Goal: Task Accomplishment & Management: Manage account settings

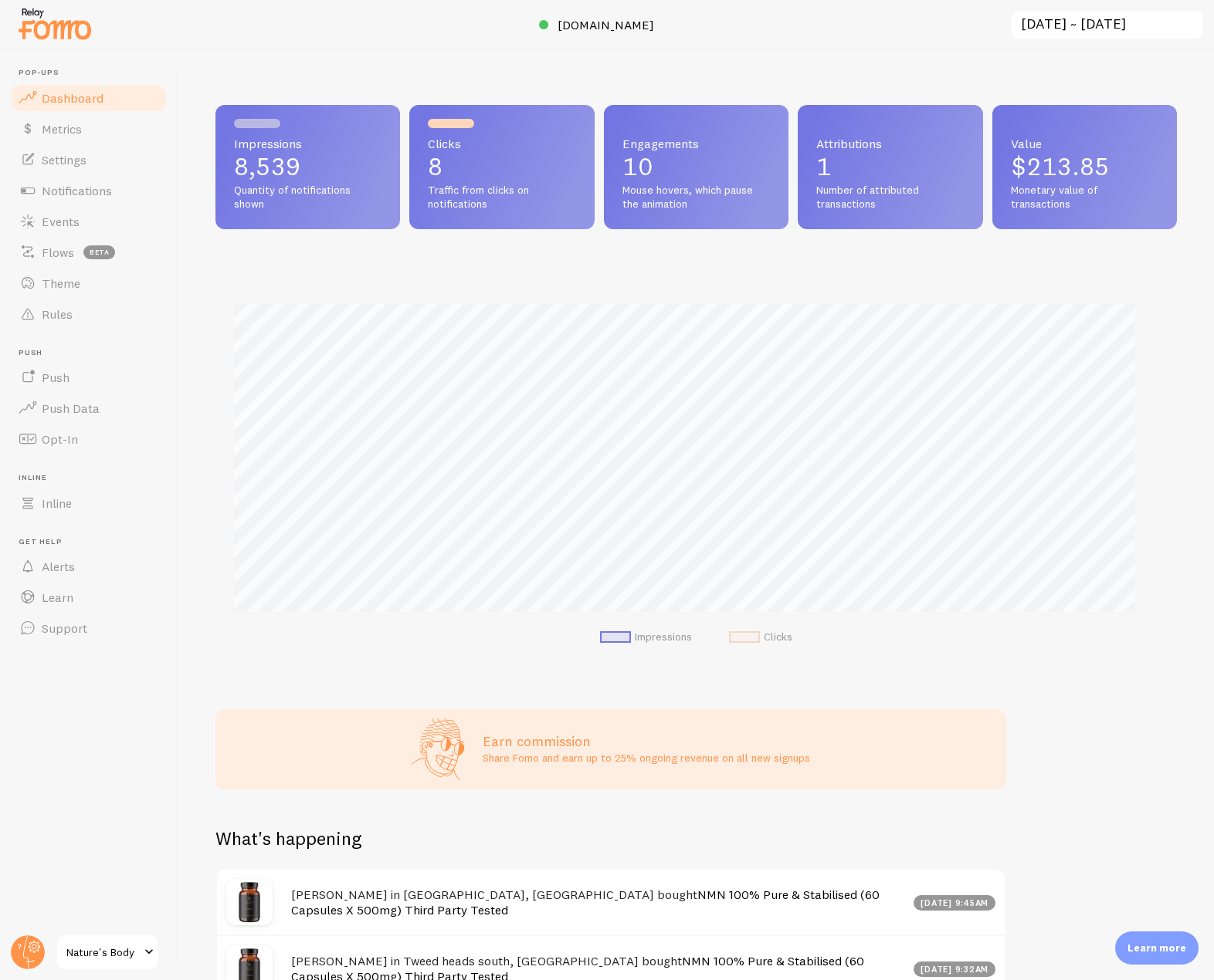
scroll to position [771285, 771064]
click at [32, 949] on circle at bounding box center [28, 952] width 34 height 34
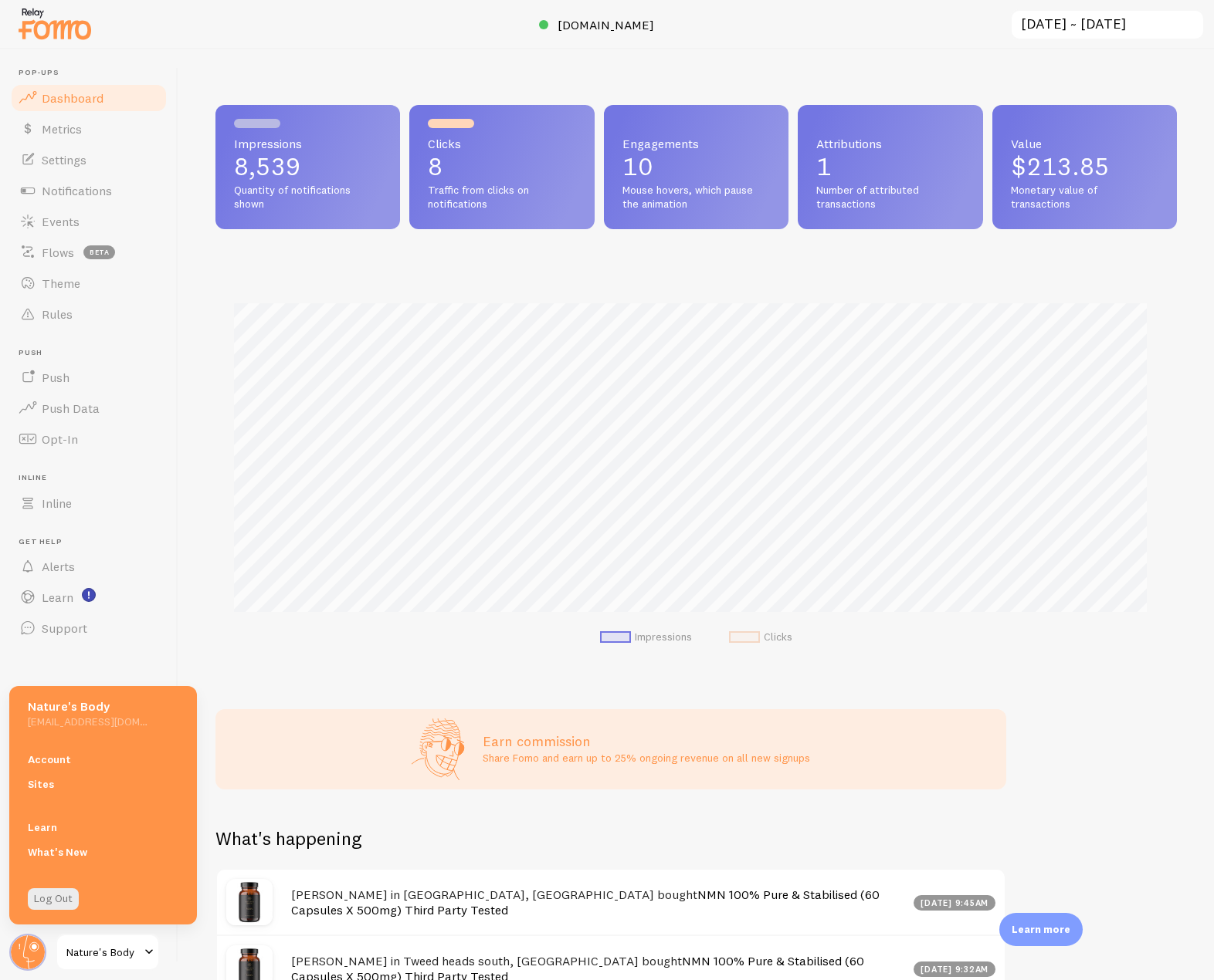
click at [59, 762] on link "Account" at bounding box center [103, 760] width 188 height 25
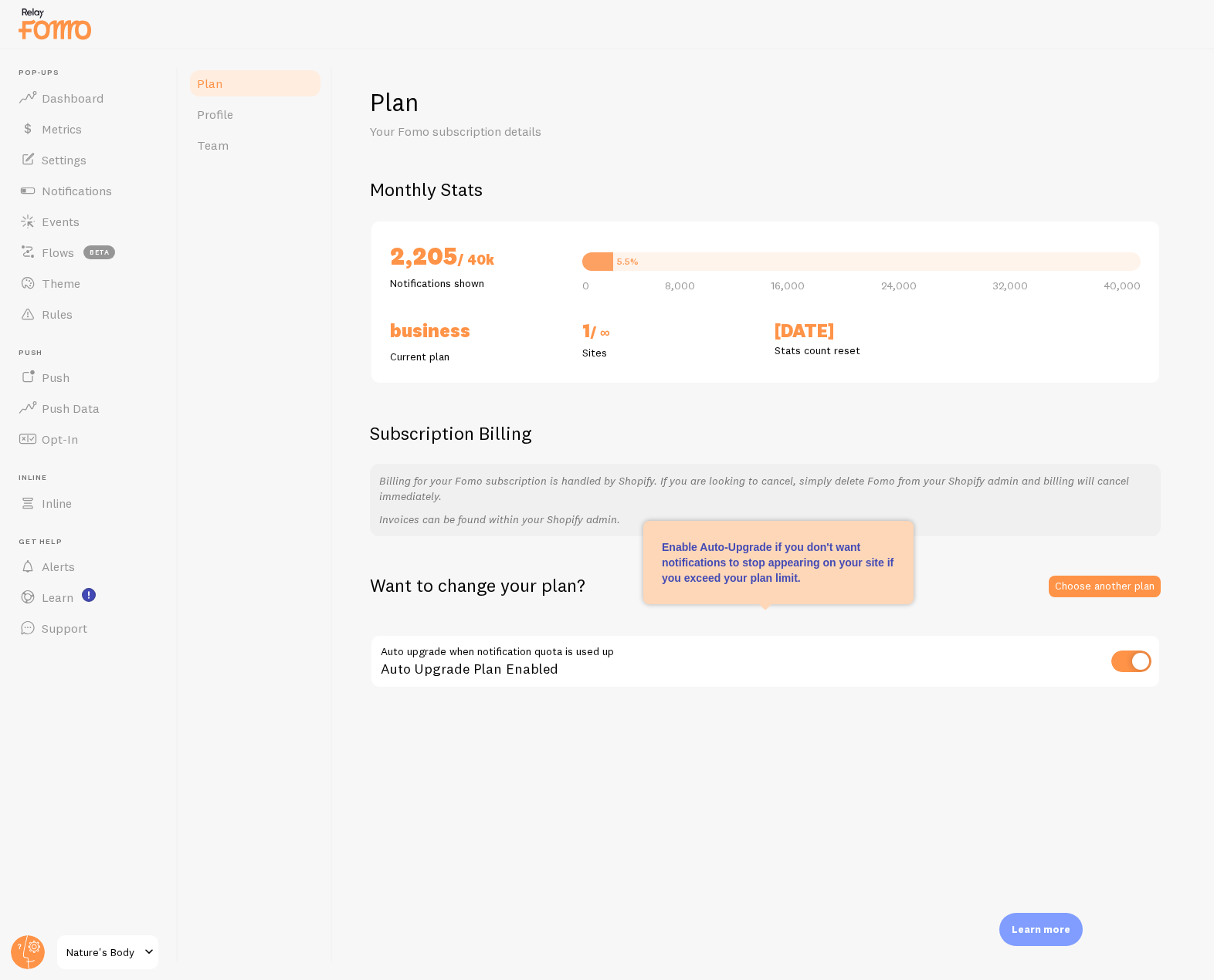
click at [1139, 661] on input "checkbox" at bounding box center [1131, 661] width 40 height 22
checkbox input "false"
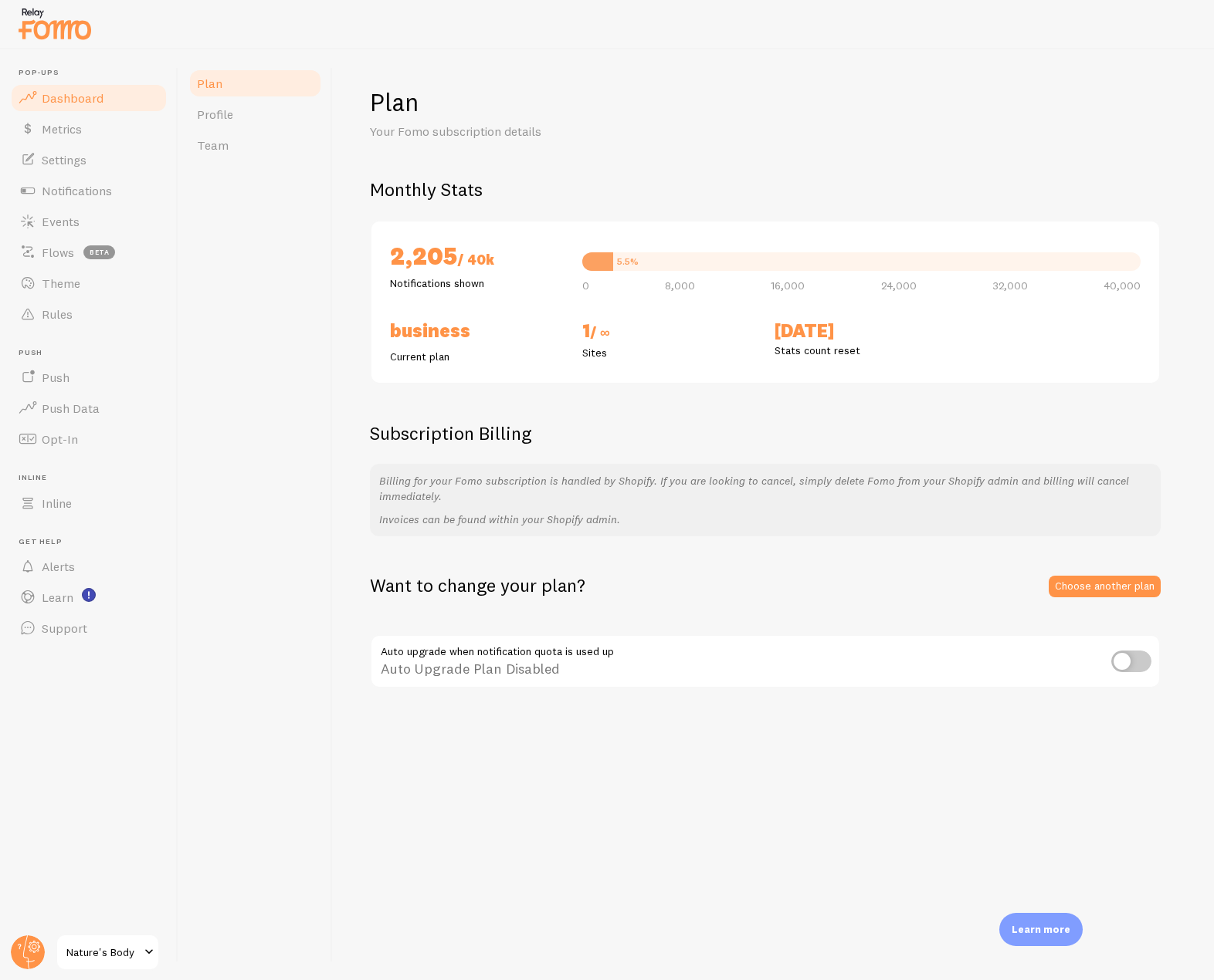
click at [90, 104] on span "Dashboard" at bounding box center [73, 98] width 62 height 15
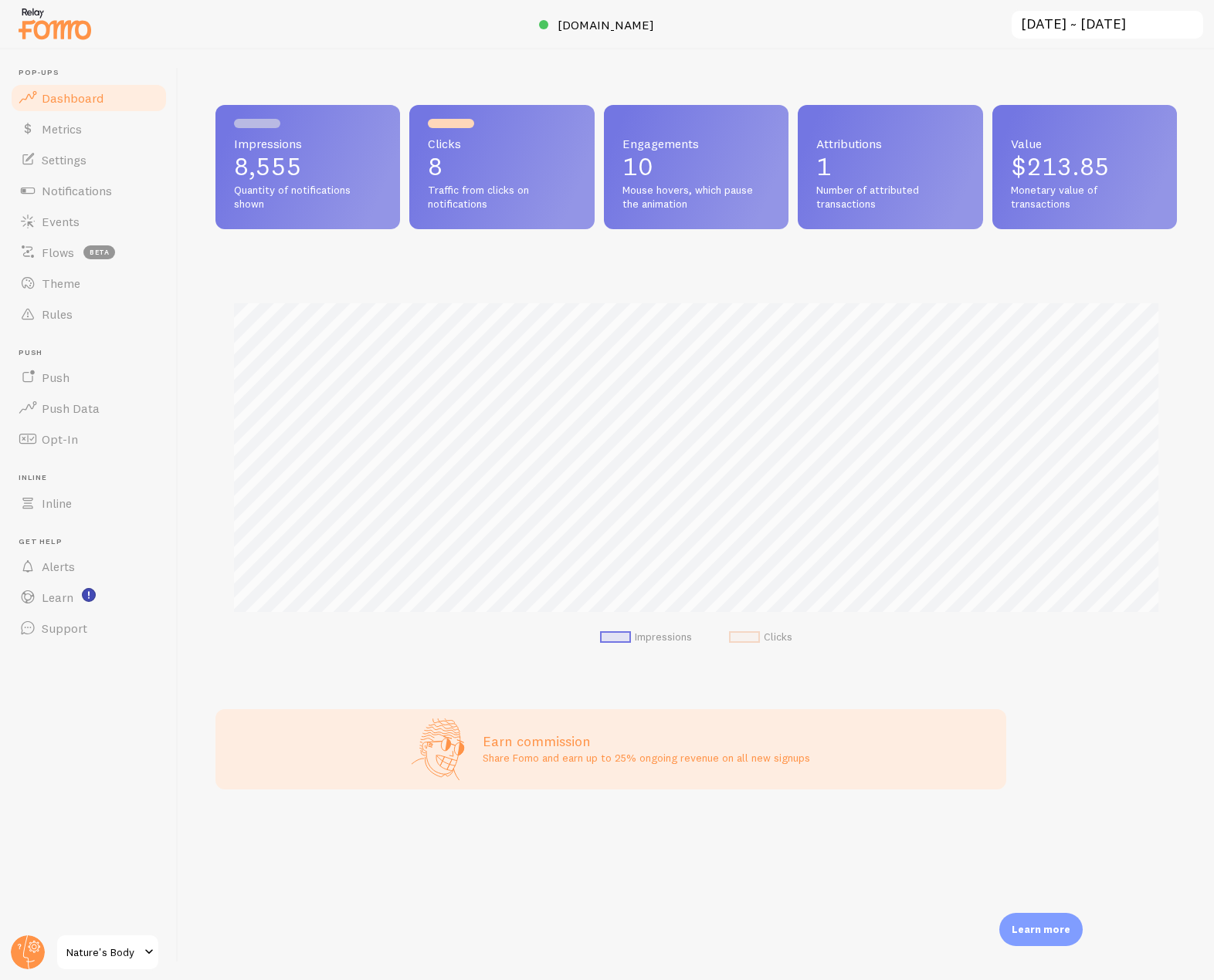
scroll to position [405, 949]
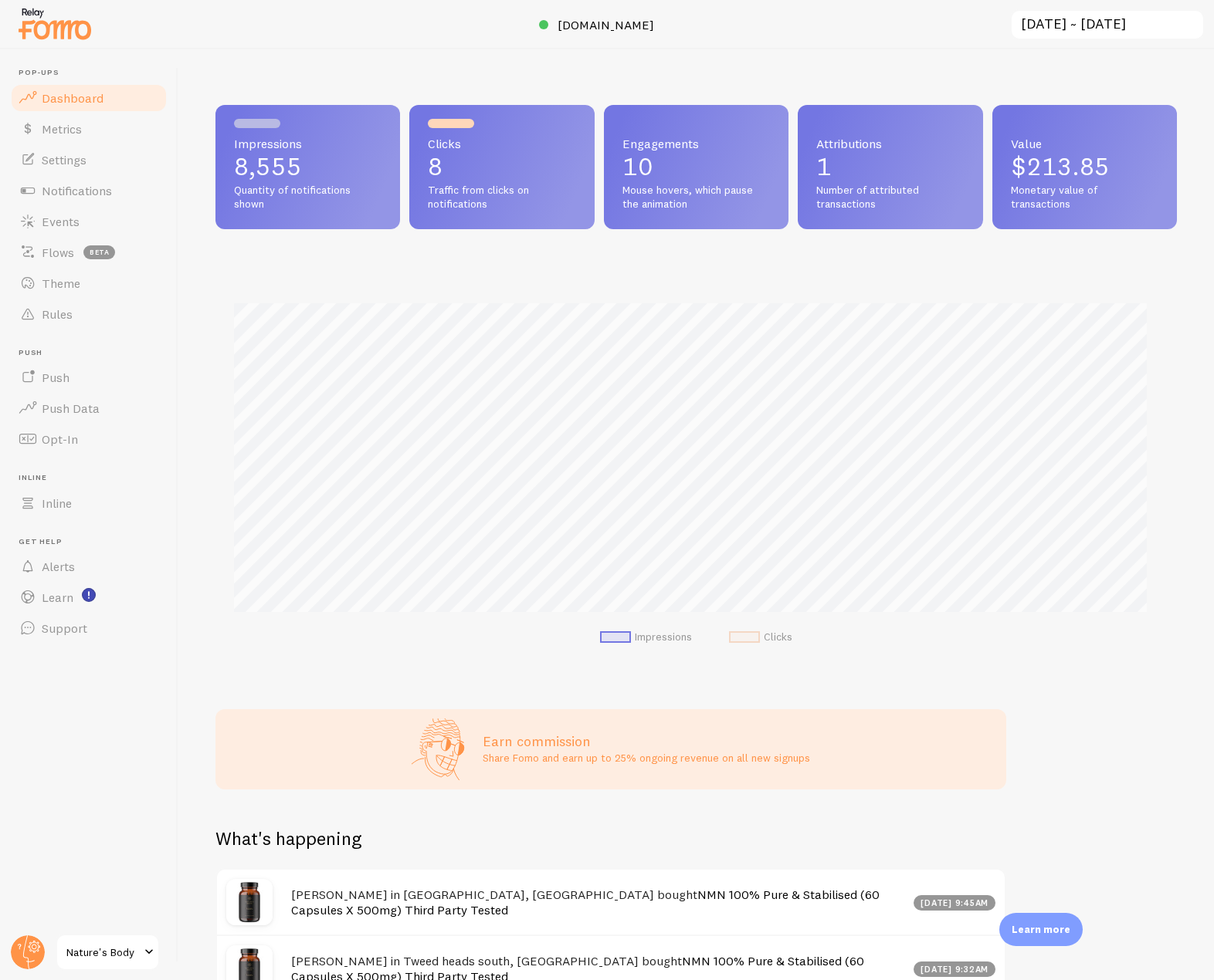
click at [19, 34] on img at bounding box center [54, 23] width 77 height 39
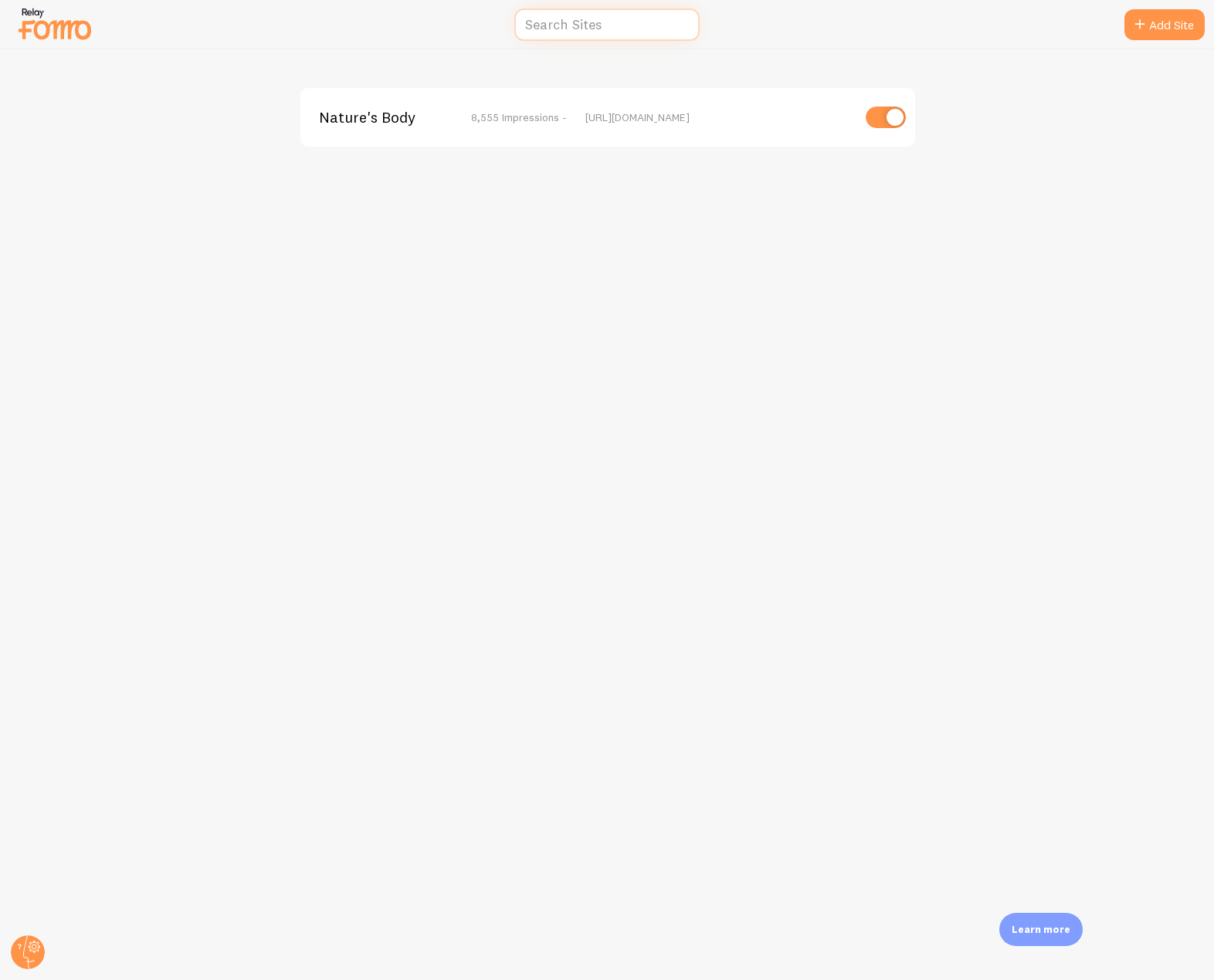
click at [573, 22] on input "text" at bounding box center [606, 25] width 185 height 33
click at [378, 104] on div "Nature's Body 8,555 Impressions - [URL][DOMAIN_NAME]" at bounding box center [608, 117] width 615 height 59
click at [373, 118] on span "Nature's Body" at bounding box center [381, 117] width 124 height 14
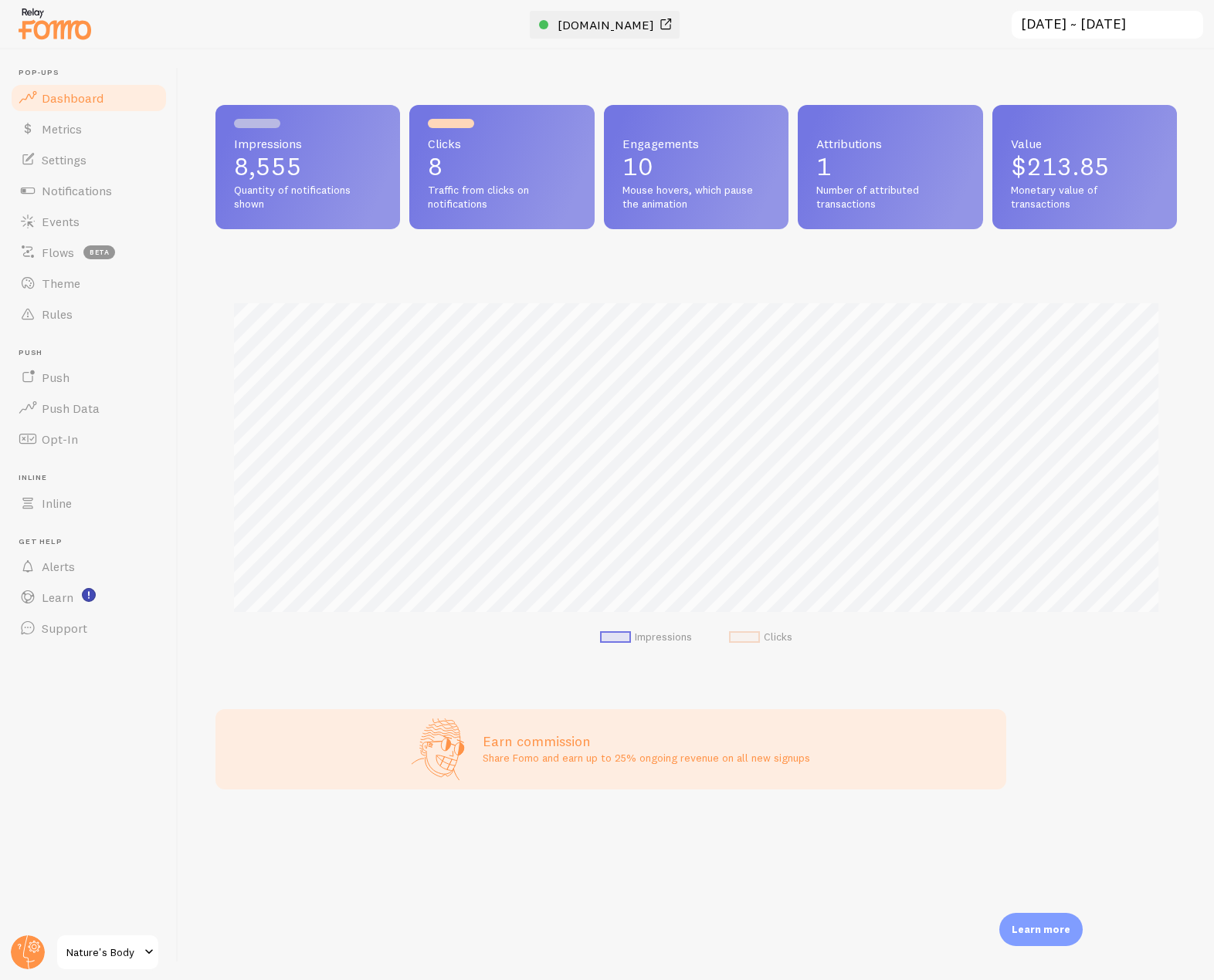
scroll to position [405, 949]
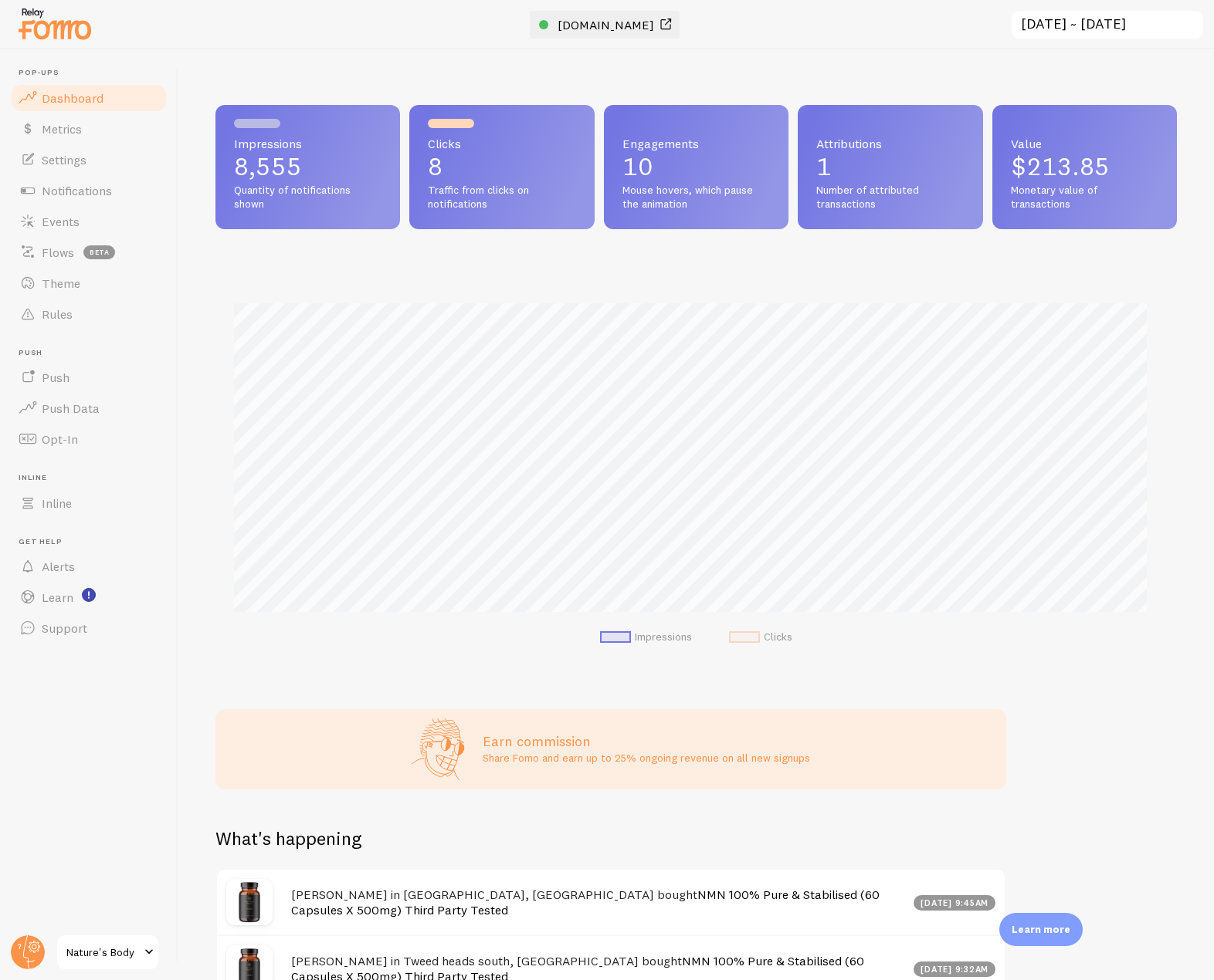
click at [570, 31] on span "[DOMAIN_NAME]" at bounding box center [605, 24] width 96 height 15
click at [111, 198] on link "Notifications" at bounding box center [89, 190] width 159 height 31
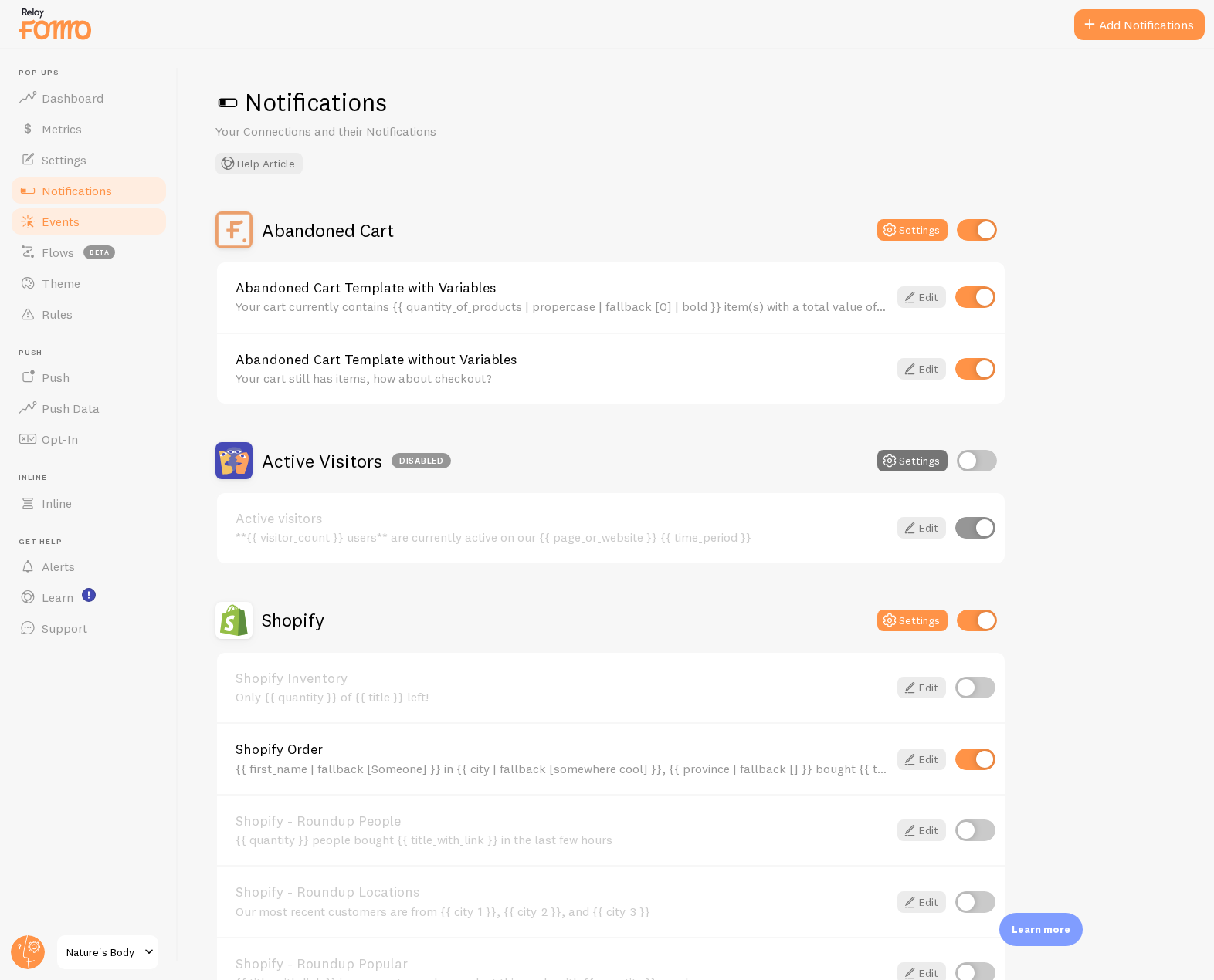
click at [81, 229] on link "Events" at bounding box center [89, 221] width 159 height 31
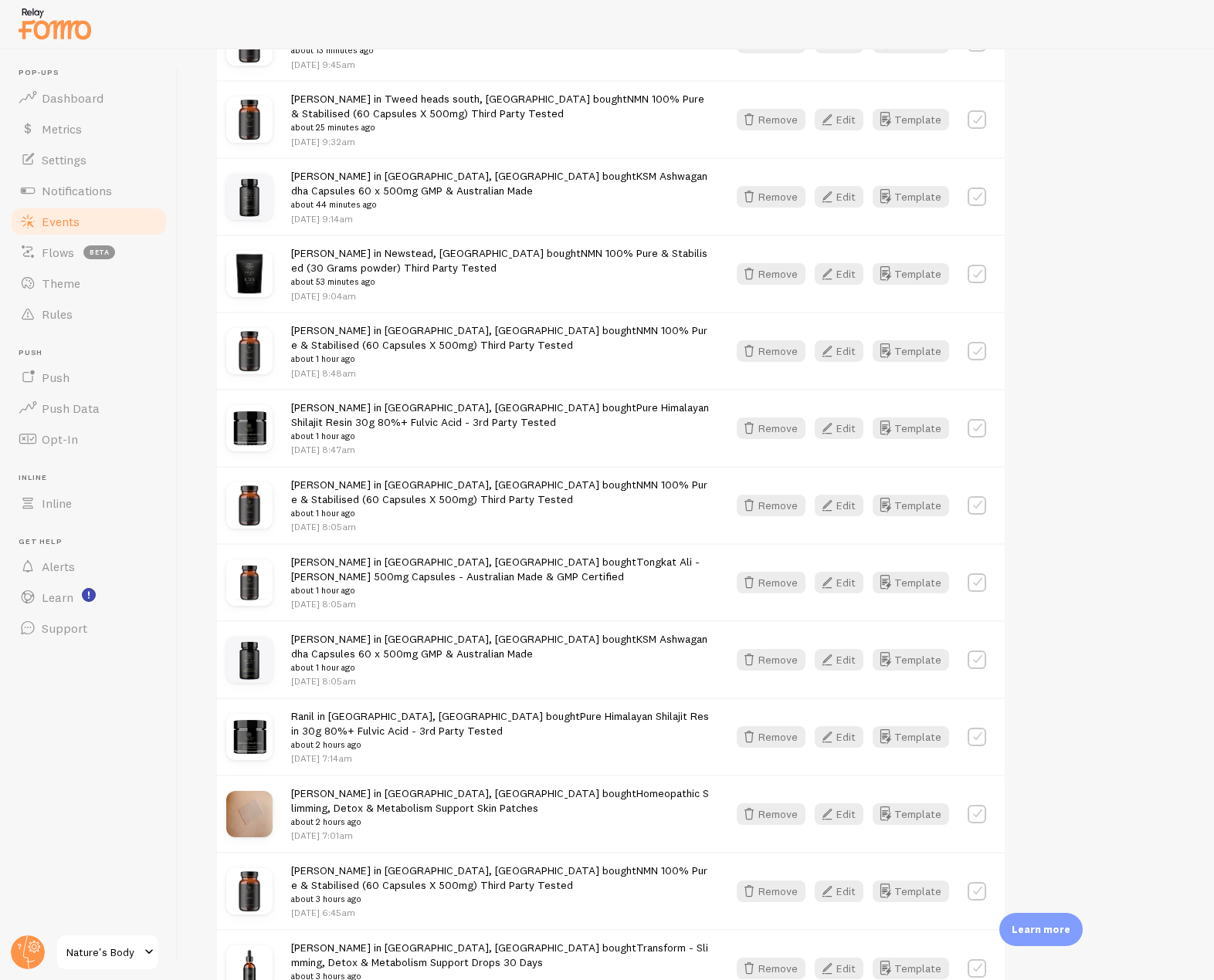
scroll to position [232, 0]
